Goal: Navigation & Orientation: Find specific page/section

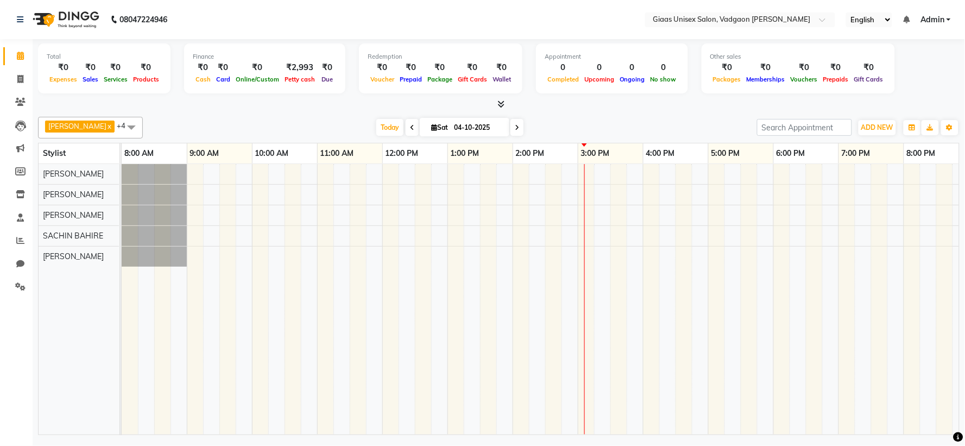
click at [501, 106] on icon at bounding box center [500, 104] width 7 height 8
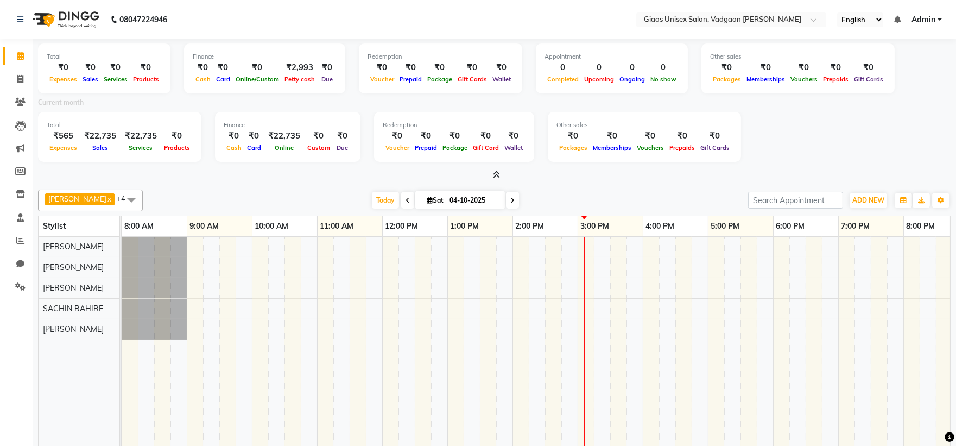
click at [496, 172] on icon at bounding box center [496, 174] width 7 height 8
